Goal: Navigation & Orientation: Find specific page/section

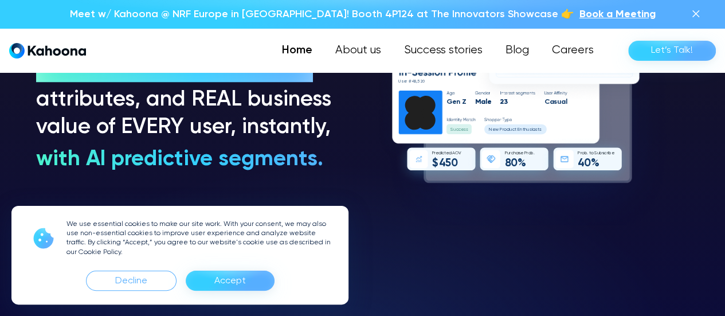
scroll to position [850, 0]
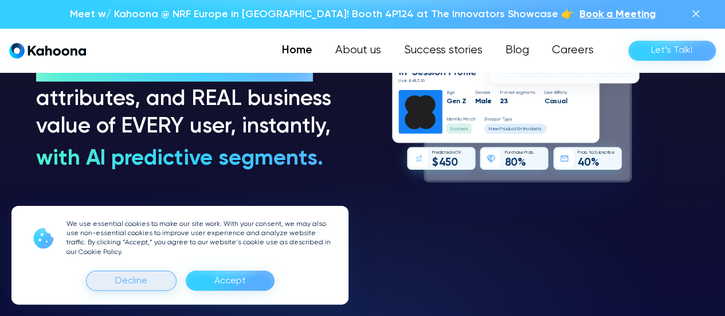
click at [119, 277] on div "Decline" at bounding box center [131, 281] width 32 height 18
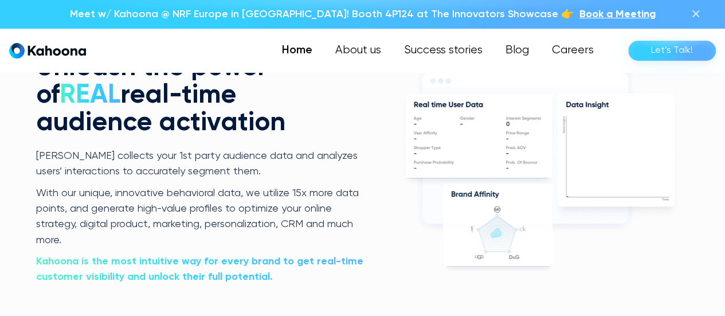
scroll to position [2143, 0]
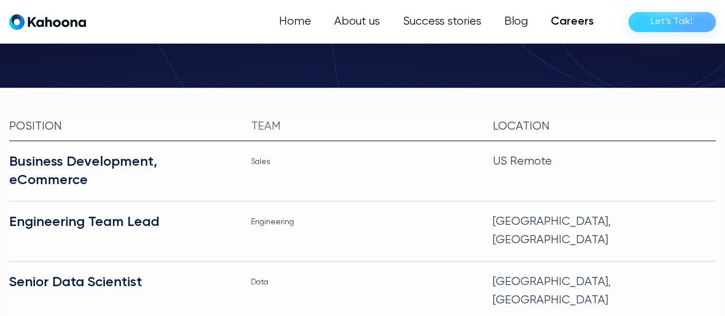
scroll to position [249, 0]
